Goal: Navigation & Orientation: Find specific page/section

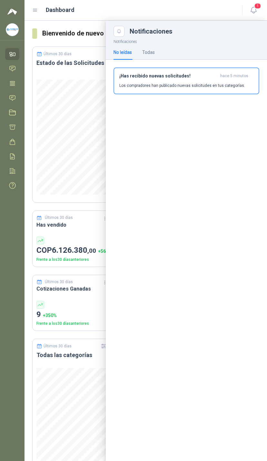
scroll to position [0, 88]
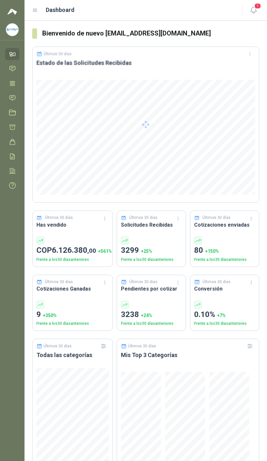
click at [257, 10] on button "1" at bounding box center [254, 11] width 12 height 12
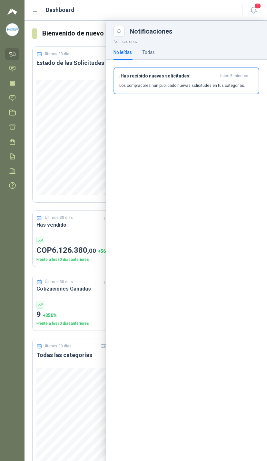
click at [15, 99] on icon at bounding box center [12, 98] width 7 height 7
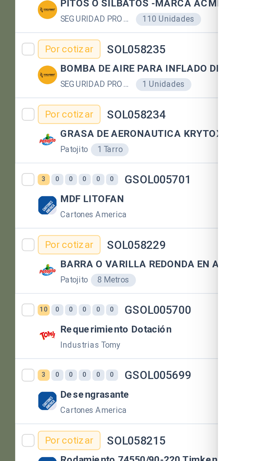
click at [81, 81] on div at bounding box center [146, 241] width 243 height 441
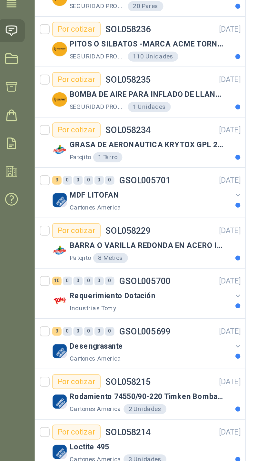
click at [128, 181] on button "button" at bounding box center [130, 183] width 5 height 5
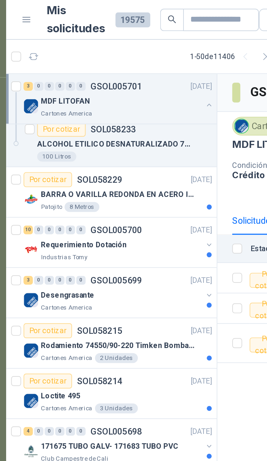
scroll to position [196, 0]
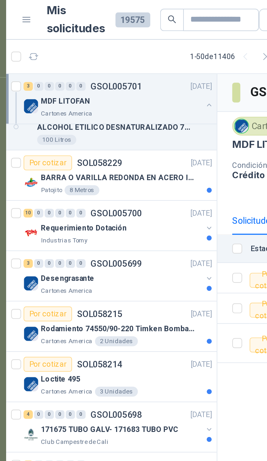
click at [128, 117] on button "button" at bounding box center [130, 118] width 5 height 5
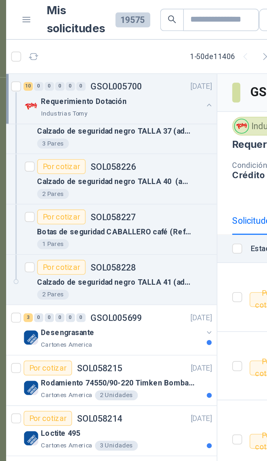
scroll to position [437, 0]
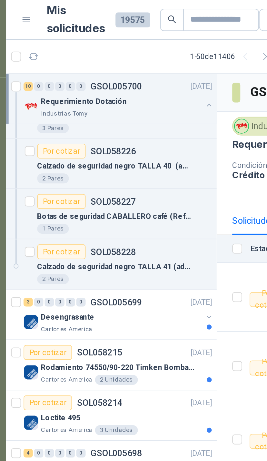
click at [128, 167] on button "button" at bounding box center [130, 164] width 5 height 5
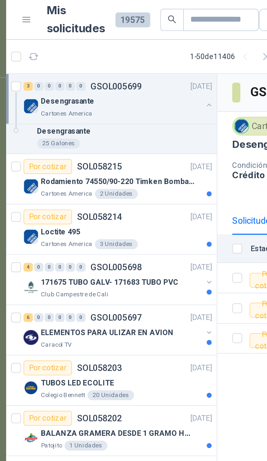
scroll to position [613, 0]
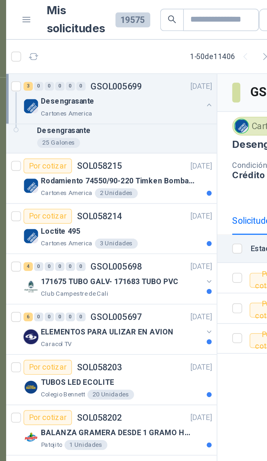
click at [128, 150] on div at bounding box center [130, 149] width 5 height 10
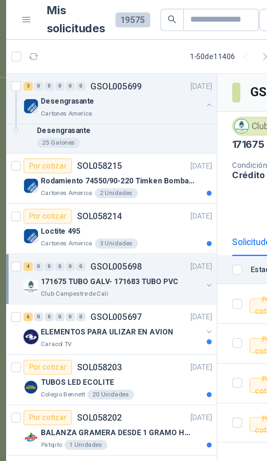
click at [128, 146] on button "button" at bounding box center [130, 148] width 5 height 5
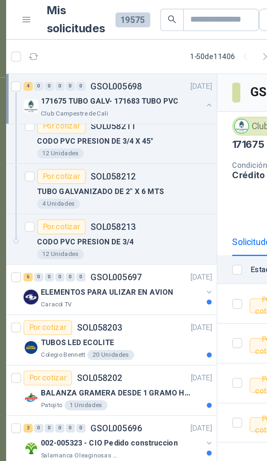
scroll to position [741, 0]
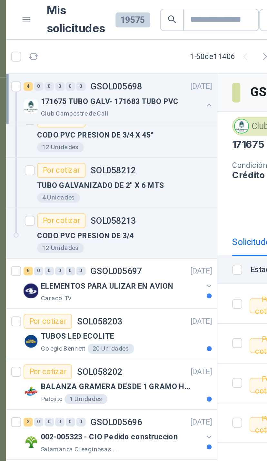
click at [128, 150] on button "button" at bounding box center [130, 148] width 5 height 5
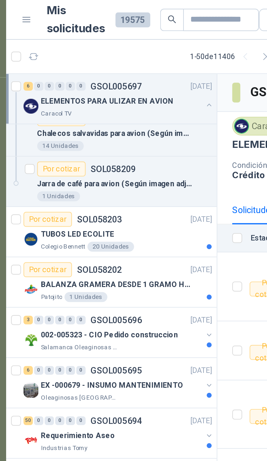
scroll to position [952, 0]
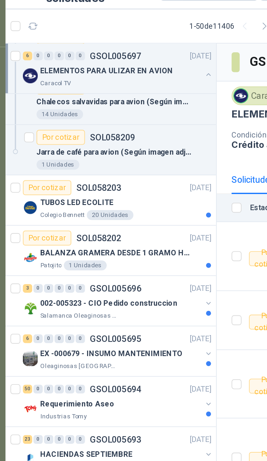
click at [128, 171] on button "button" at bounding box center [130, 173] width 5 height 5
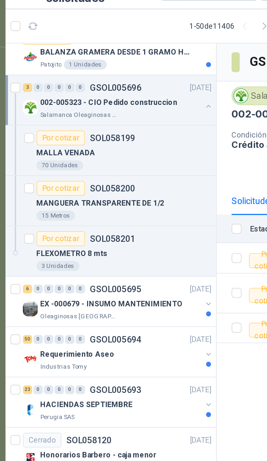
scroll to position [1059, 0]
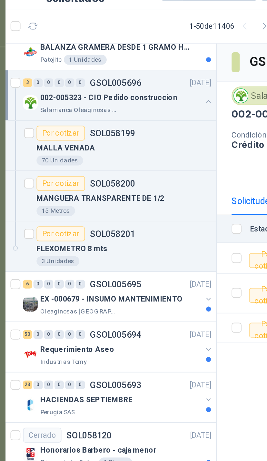
click at [134, 158] on td at bounding box center [142, 168] width 17 height 21
click at [128, 169] on button "button" at bounding box center [130, 171] width 5 height 5
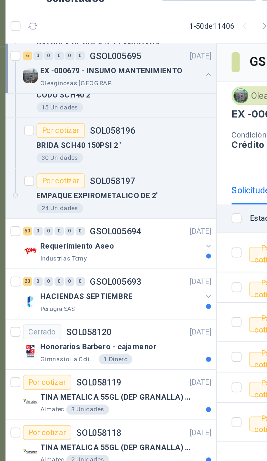
scroll to position [1270, 0]
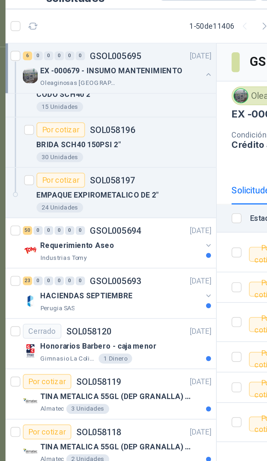
click at [128, 141] on button "button" at bounding box center [130, 143] width 5 height 5
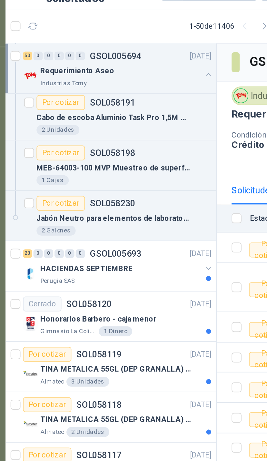
scroll to position [2595, 0]
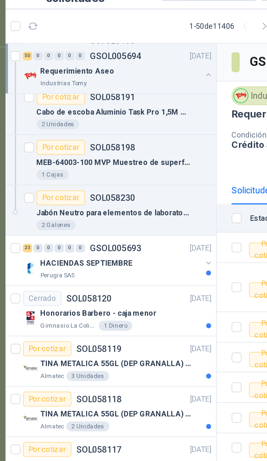
click at [128, 150] on button "button" at bounding box center [130, 152] width 5 height 5
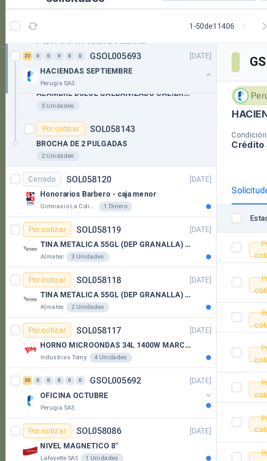
scroll to position [3260, 0]
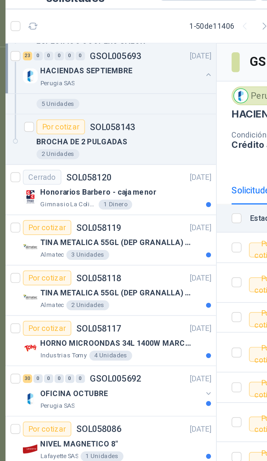
click at [108, 138] on div "TINA METALICA 55GL (DEP GRANALLA) CON TAPA" at bounding box center [87, 142] width 89 height 8
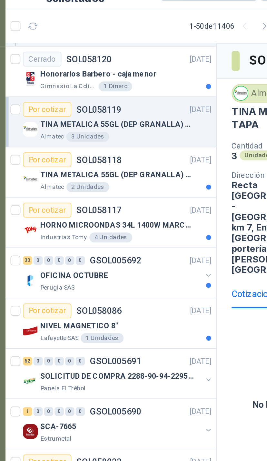
scroll to position [3322, 0]
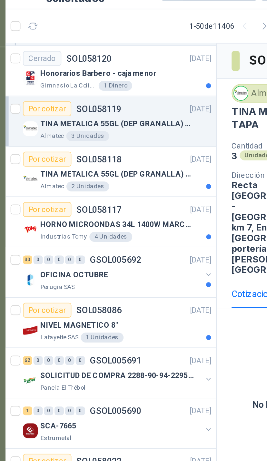
click at [128, 156] on button "button" at bounding box center [130, 158] width 5 height 5
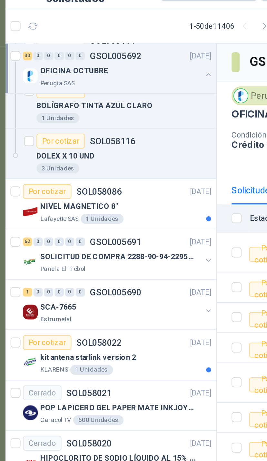
scroll to position [4166, 0]
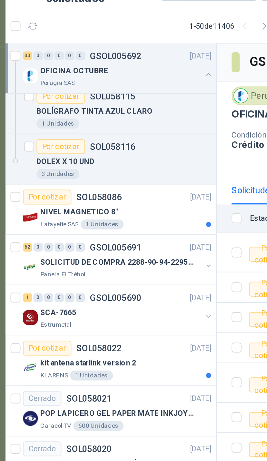
click at [128, 152] on button "button" at bounding box center [130, 154] width 5 height 5
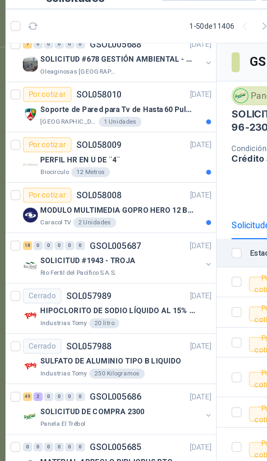
scroll to position [6051, 0]
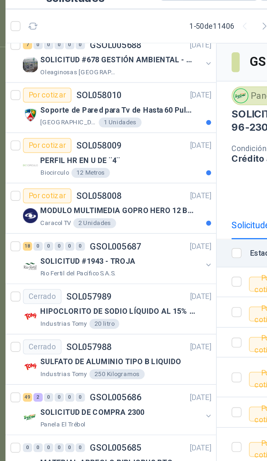
click at [128, 151] on button "button" at bounding box center [130, 153] width 5 height 5
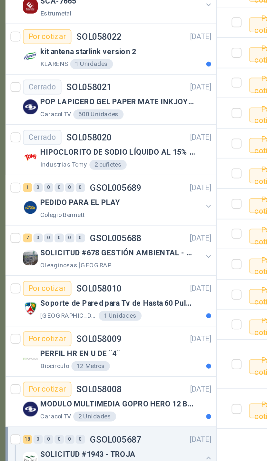
scroll to position [5719, 0]
